Goal: Information Seeking & Learning: Find specific fact

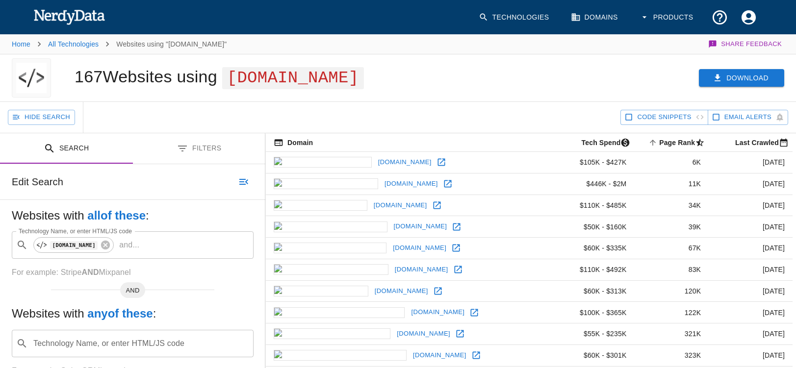
drag, startPoint x: 0, startPoint y: 0, endPoint x: 734, endPoint y: 78, distance: 738.1
click at [734, 78] on button "Download" at bounding box center [741, 78] width 85 height 18
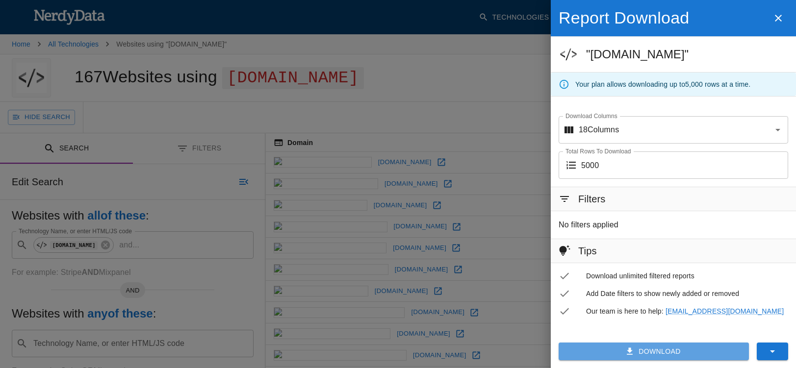
click at [650, 353] on button "Download" at bounding box center [653, 352] width 190 height 18
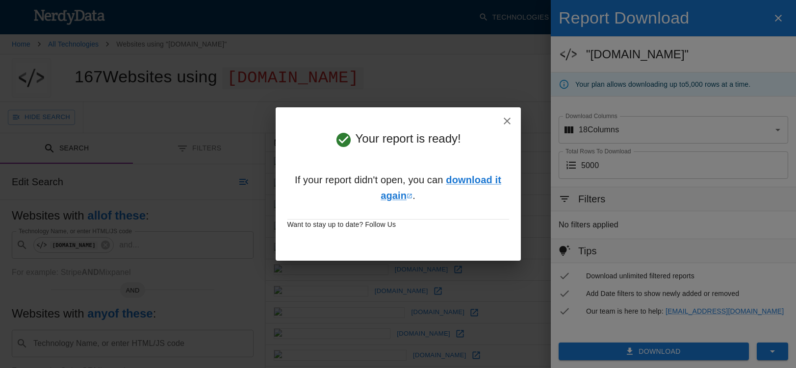
click at [509, 118] on icon "button" at bounding box center [507, 121] width 12 height 12
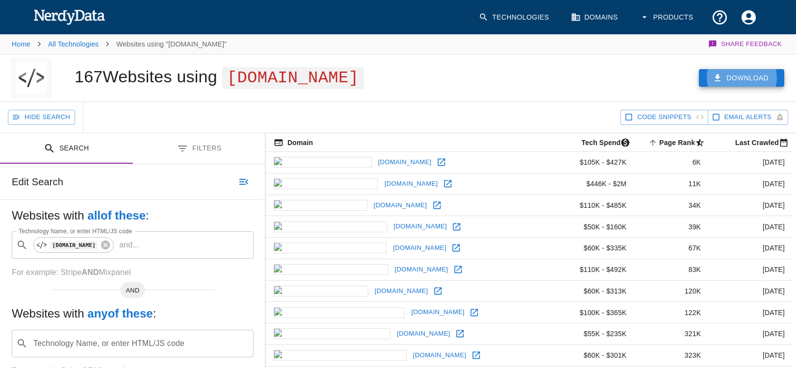
click at [70, 151] on button "Search" at bounding box center [66, 148] width 133 height 31
click at [110, 244] on icon at bounding box center [105, 245] width 9 height 9
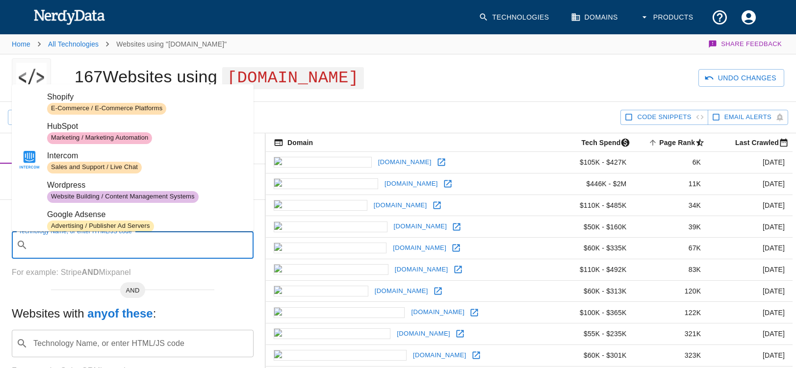
click at [83, 246] on input "Technology Name, or enter HTML/JS code" at bounding box center [140, 245] width 217 height 19
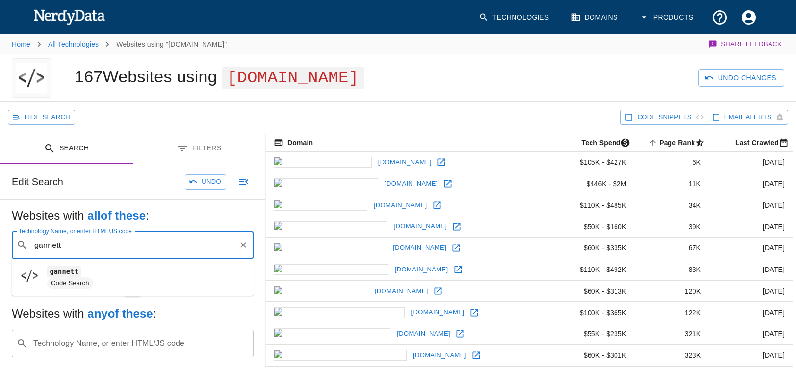
type input "gannett"
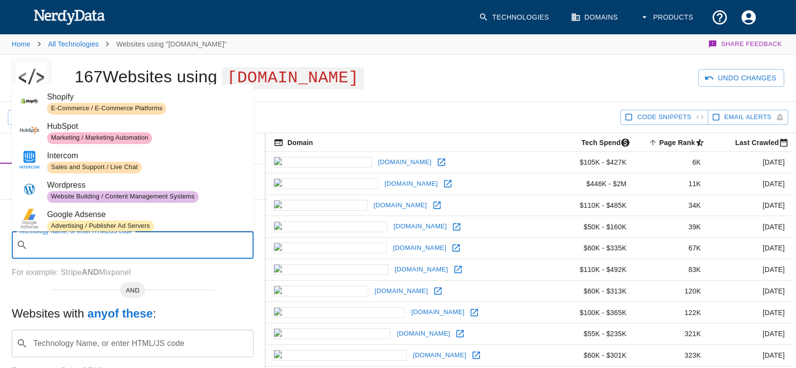
click at [48, 243] on input "Technology Name, or enter HTML/JS code" at bounding box center [140, 245] width 217 height 19
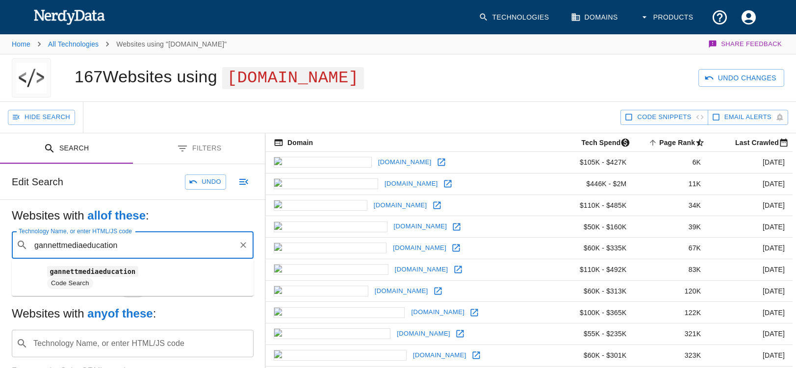
type input "gannettmediaeducation"
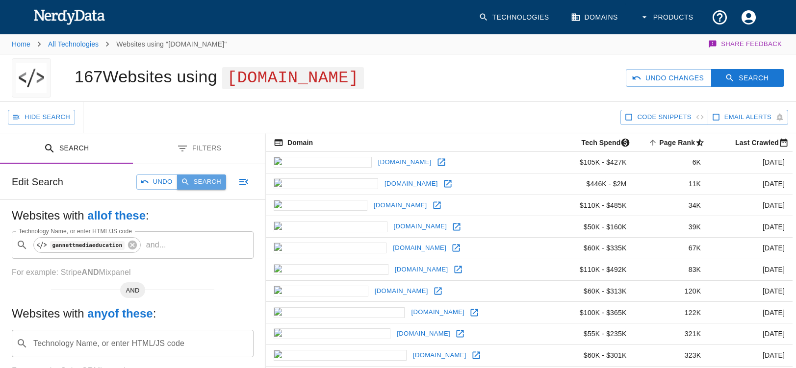
click at [197, 180] on button "Search" at bounding box center [201, 182] width 49 height 15
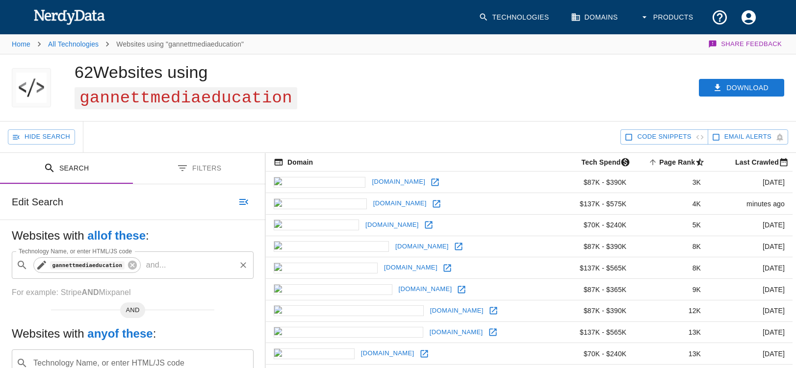
click at [78, 269] on code "gannettmediaeducation" at bounding box center [87, 265] width 75 height 8
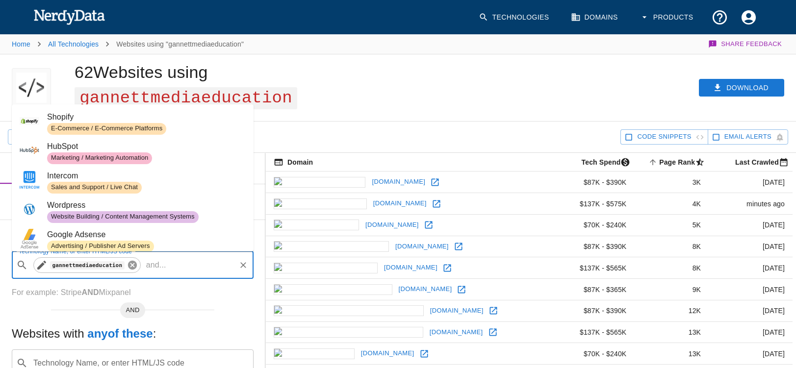
click at [136, 266] on icon at bounding box center [131, 265] width 9 height 9
paste input "[URL][DOMAIN_NAME]"
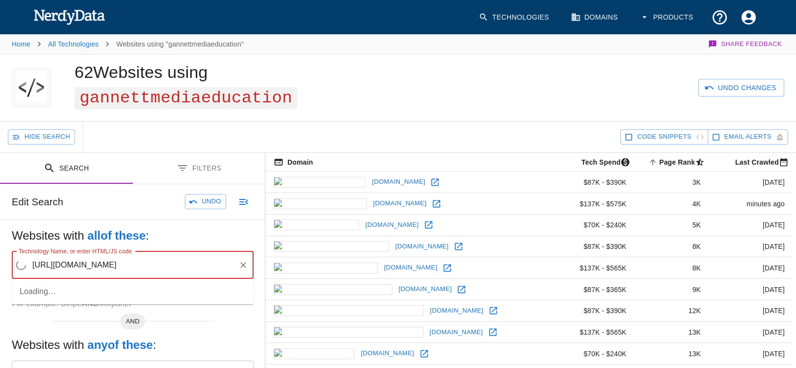
scroll to position [0, 4]
type input "[URL][DOMAIN_NAME]"
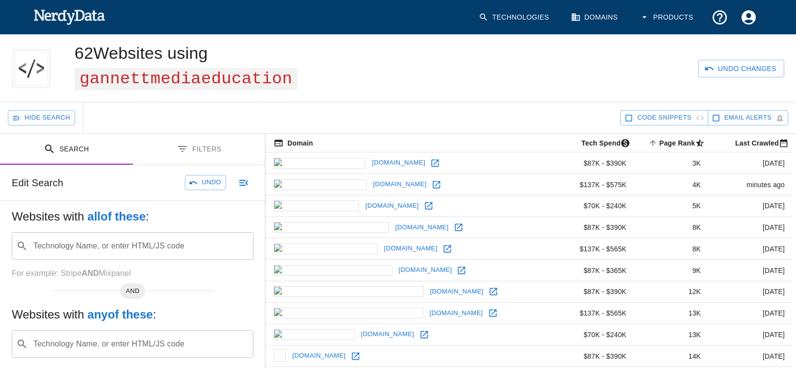
scroll to position [27, 0]
